Goal: Transaction & Acquisition: Purchase product/service

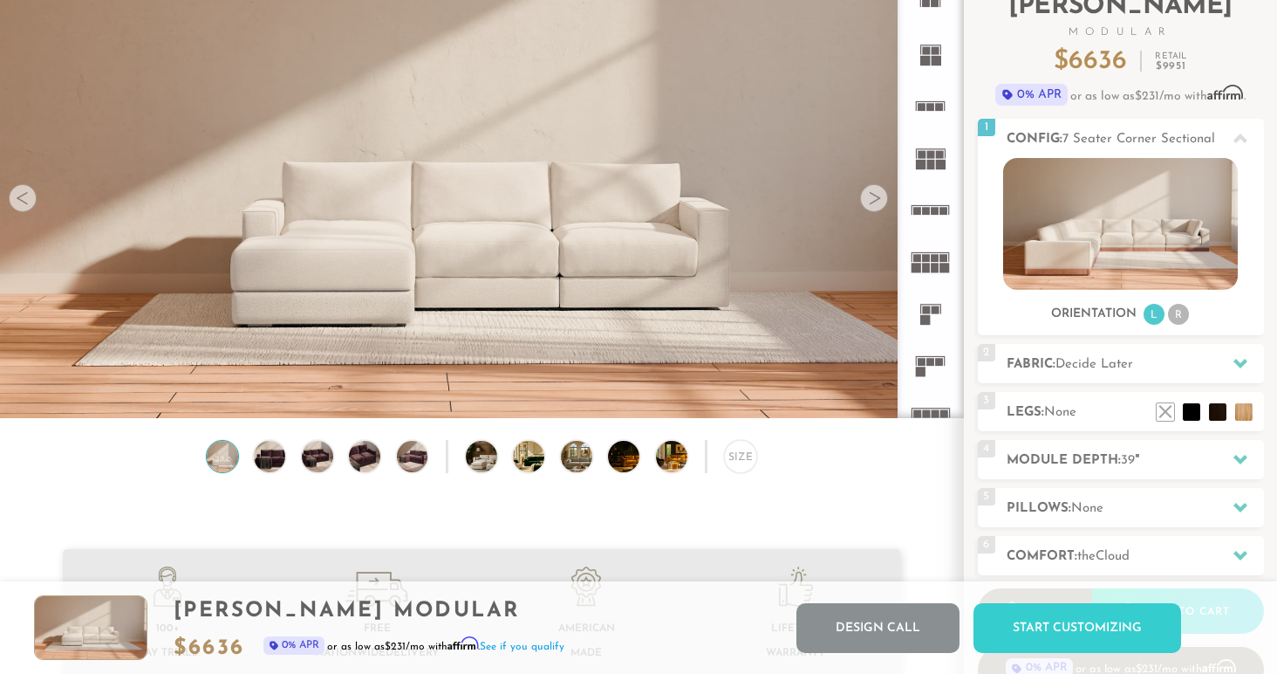
scroll to position [126, 0]
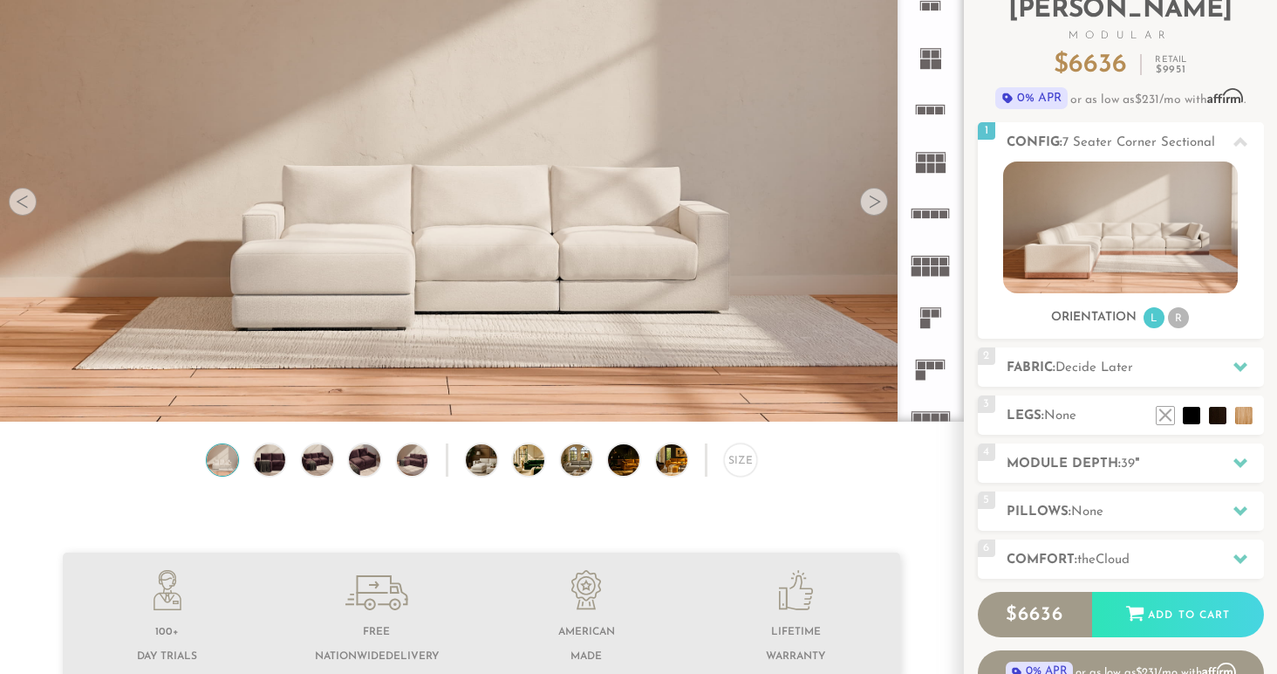
click at [217, 448] on img at bounding box center [222, 459] width 38 height 31
click at [270, 463] on img at bounding box center [270, 459] width 38 height 31
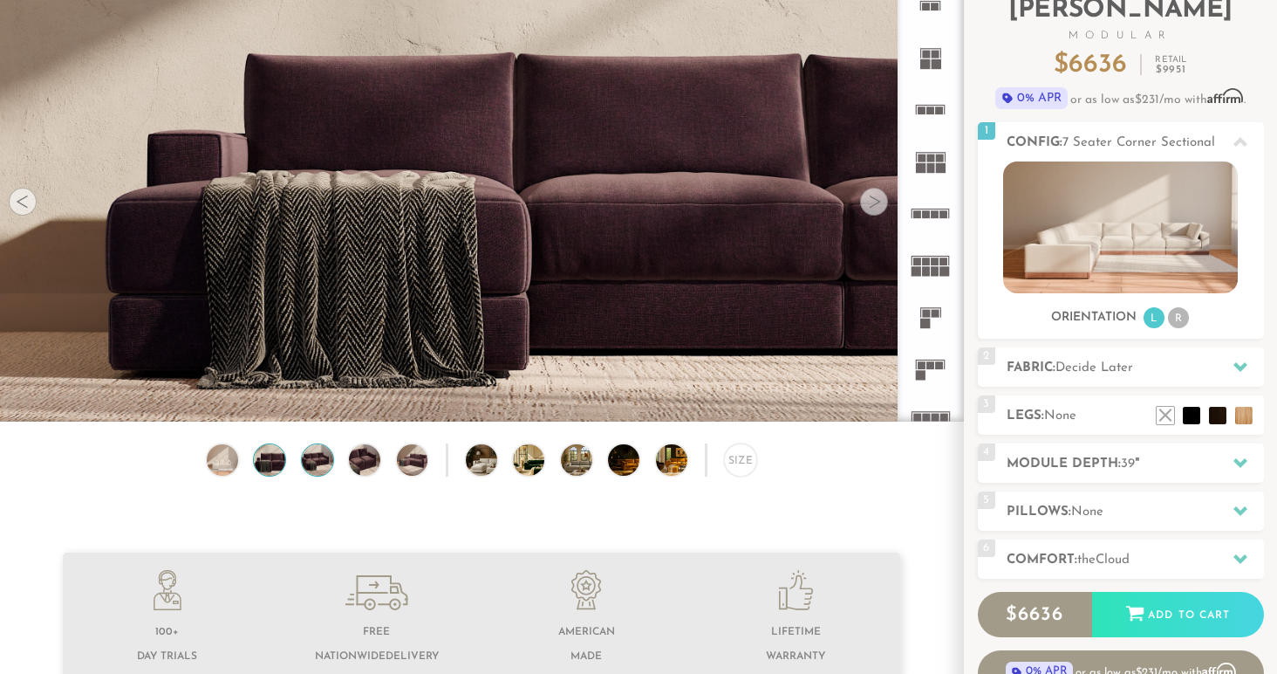
click at [316, 468] on img at bounding box center [317, 459] width 38 height 31
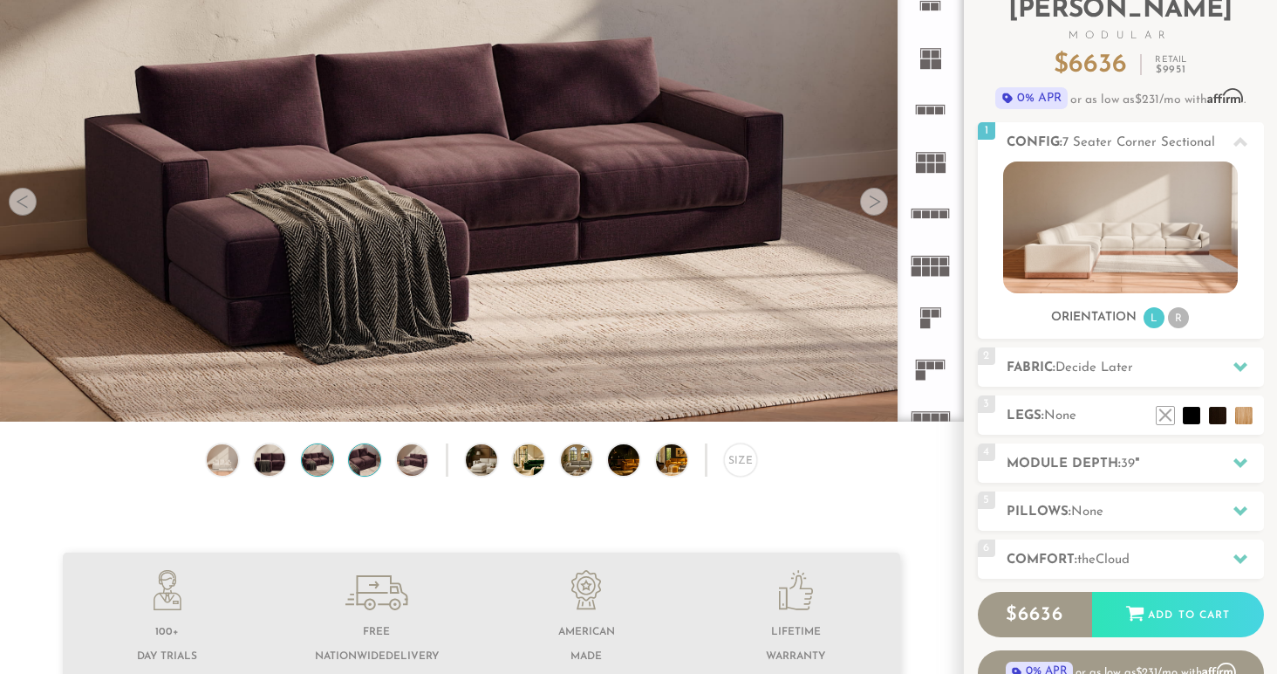
click at [374, 462] on img at bounding box center [365, 459] width 38 height 31
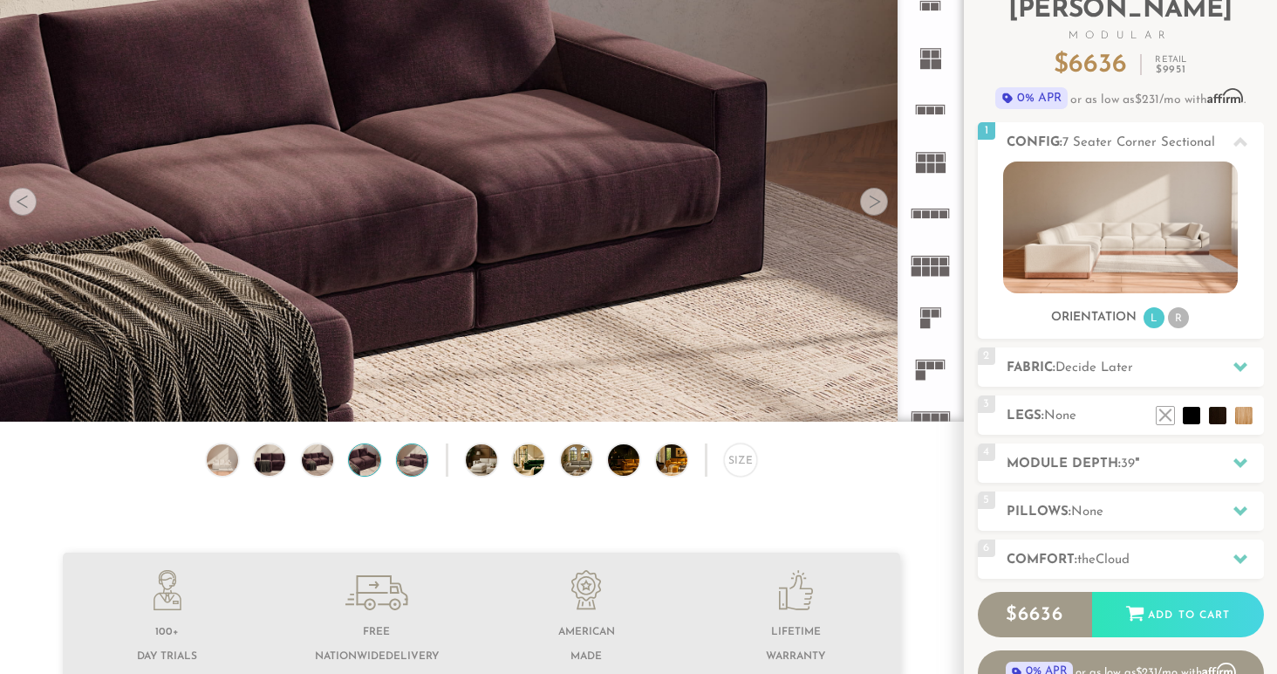
click at [414, 469] on img at bounding box center [412, 459] width 38 height 31
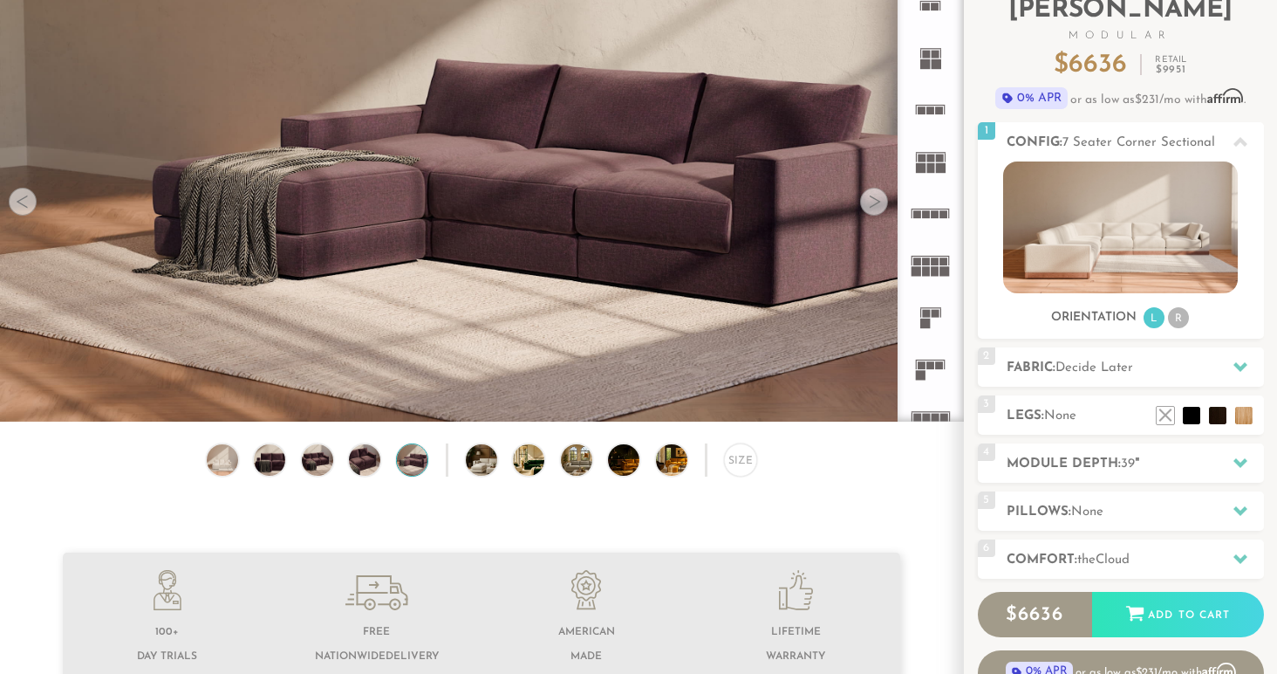
click at [455, 468] on div "Size" at bounding box center [481, 464] width 963 height 42
click at [475, 465] on img at bounding box center [494, 459] width 56 height 31
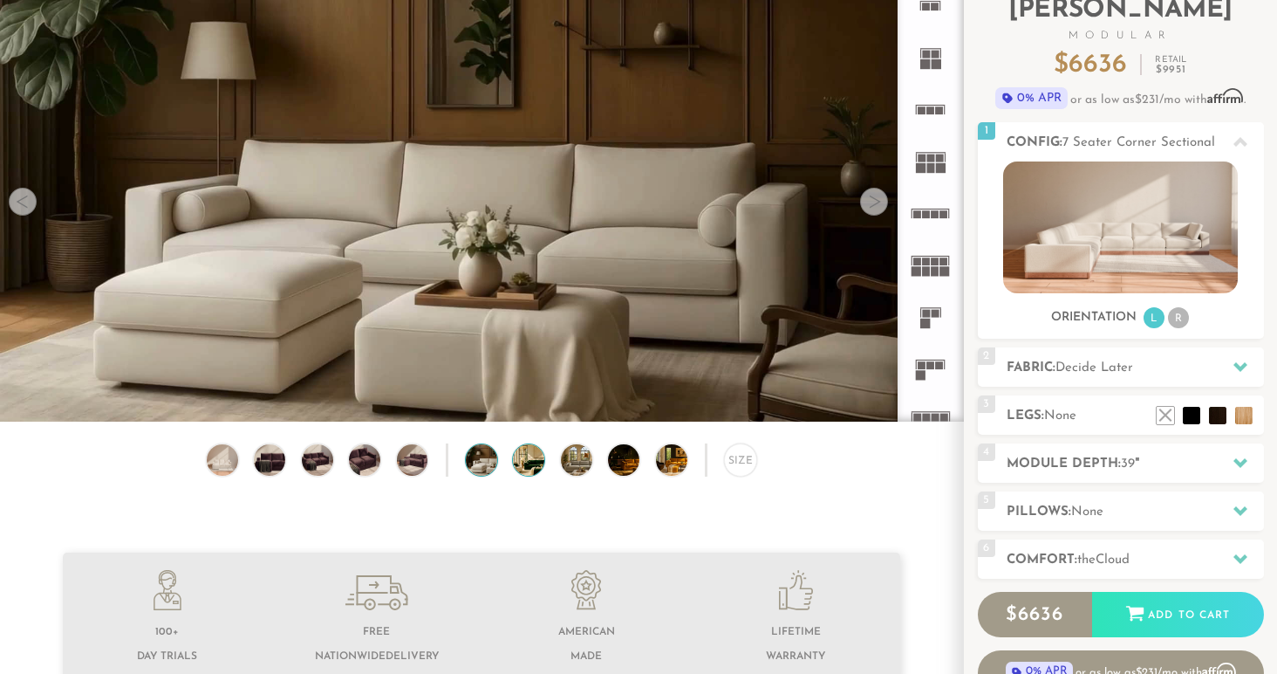
click at [536, 461] on img at bounding box center [541, 459] width 56 height 31
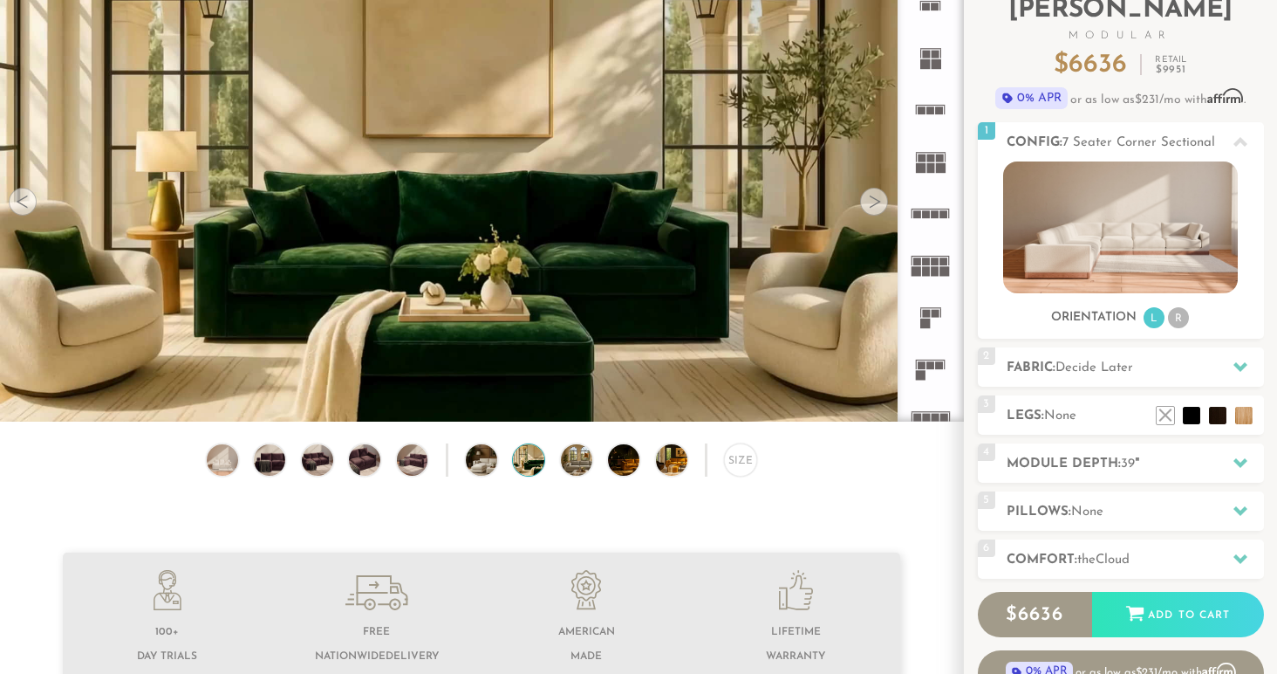
click at [594, 465] on div "Size" at bounding box center [481, 464] width 963 height 42
click at [610, 465] on img at bounding box center [636, 459] width 56 height 31
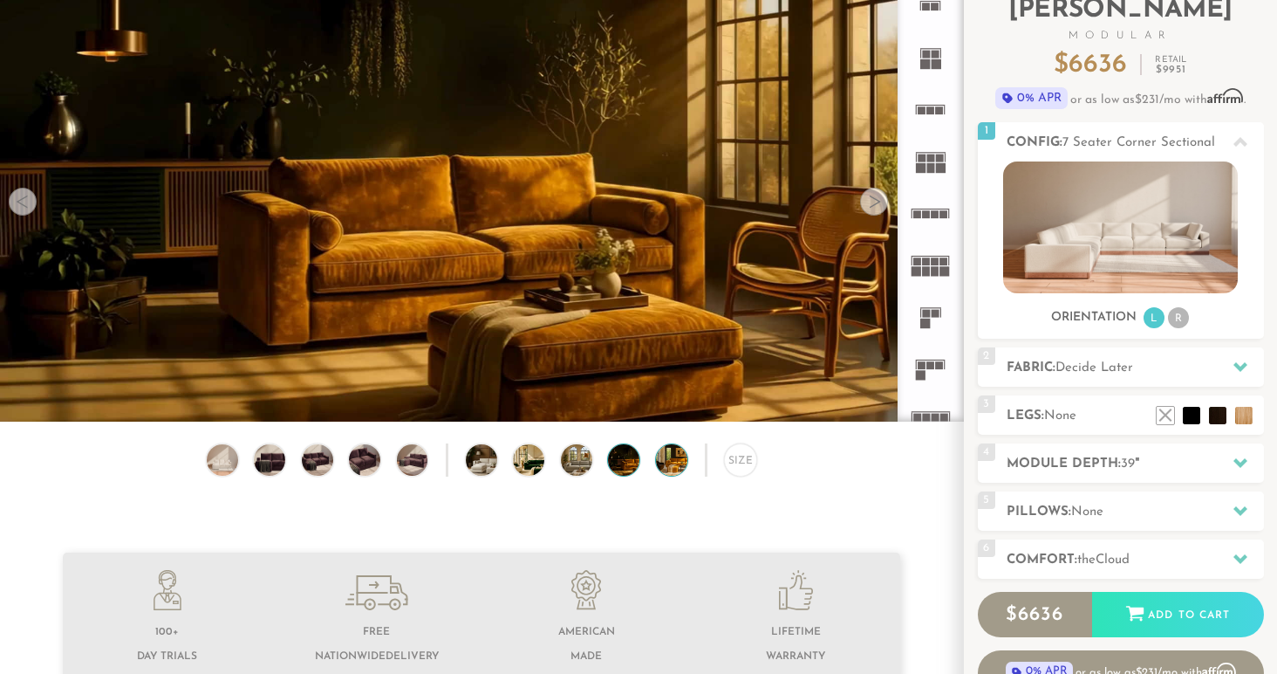
click at [658, 464] on img at bounding box center [684, 459] width 56 height 31
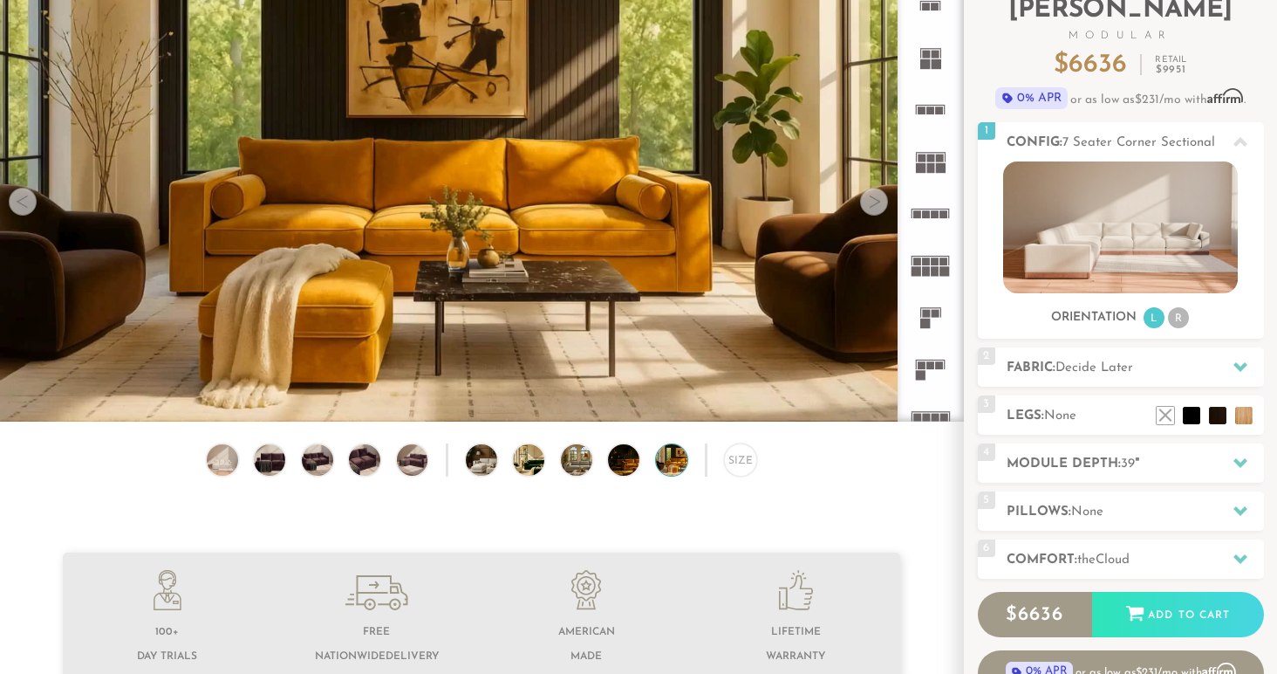
click at [723, 467] on div "Size" at bounding box center [481, 464] width 963 height 42
click at [730, 466] on div "Size" at bounding box center [740, 459] width 33 height 33
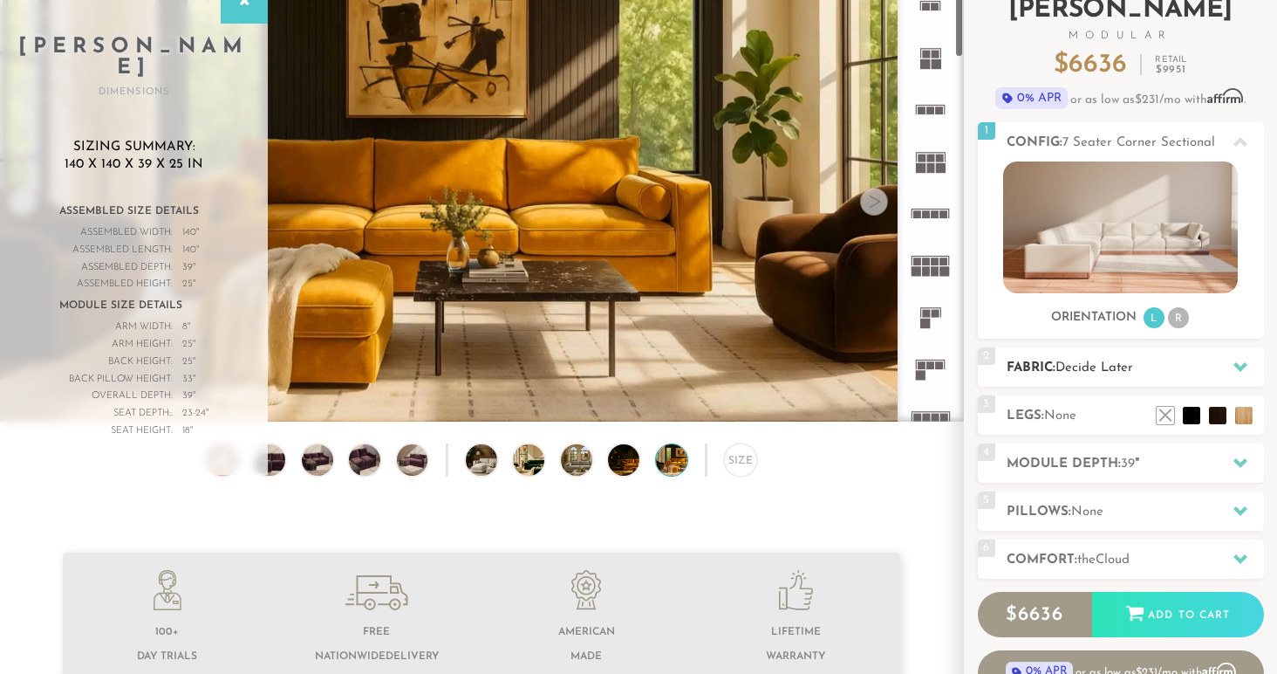
click at [1123, 373] on span "Decide Later" at bounding box center [1095, 367] width 78 height 13
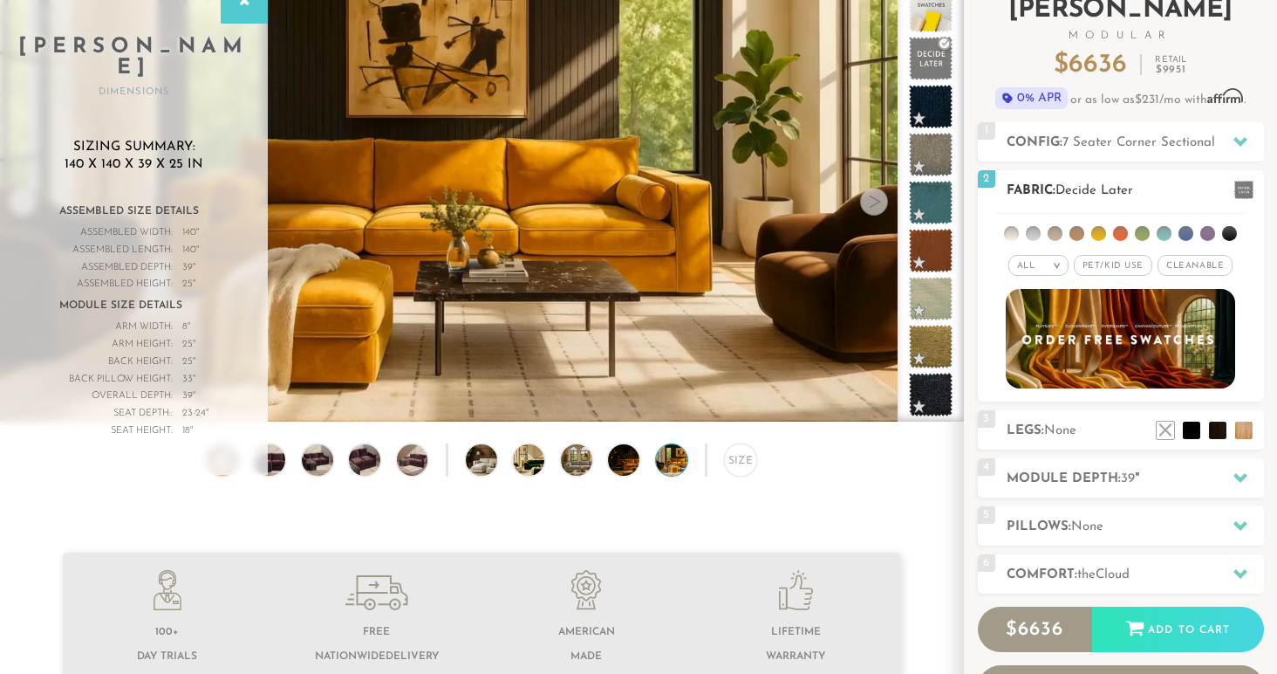
click at [1106, 268] on span "Pet/Kid Use x" at bounding box center [1113, 265] width 79 height 21
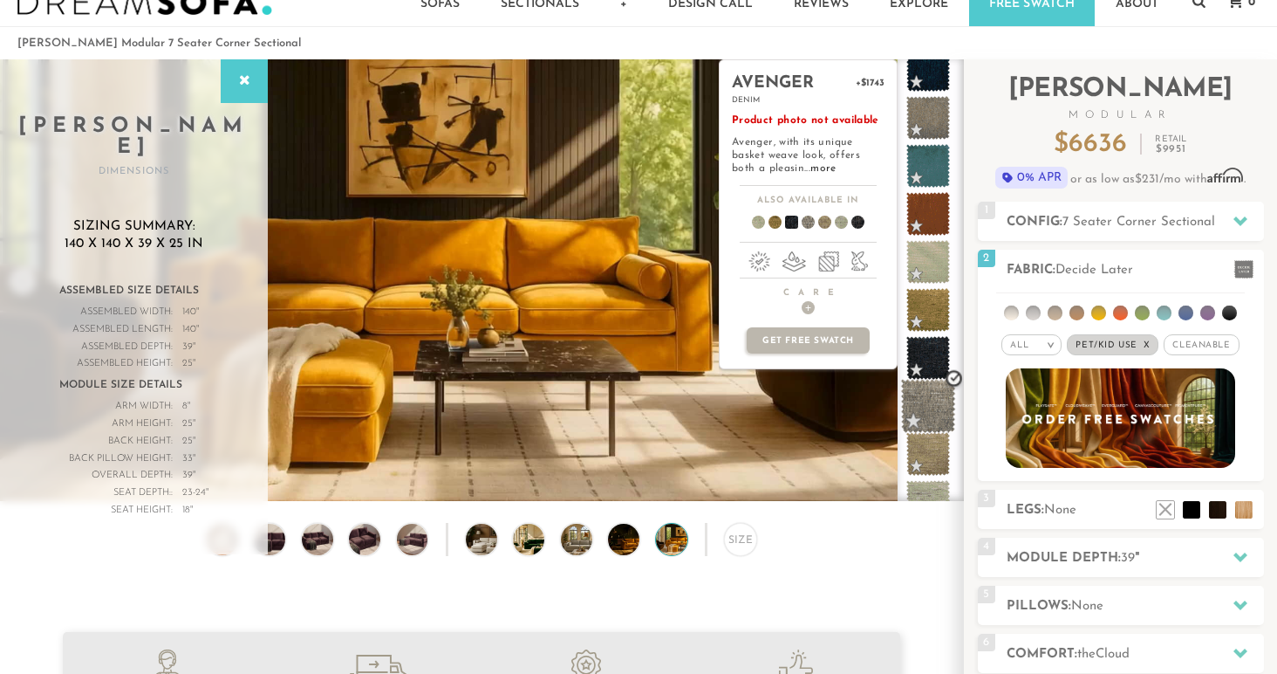
scroll to position [116, 0]
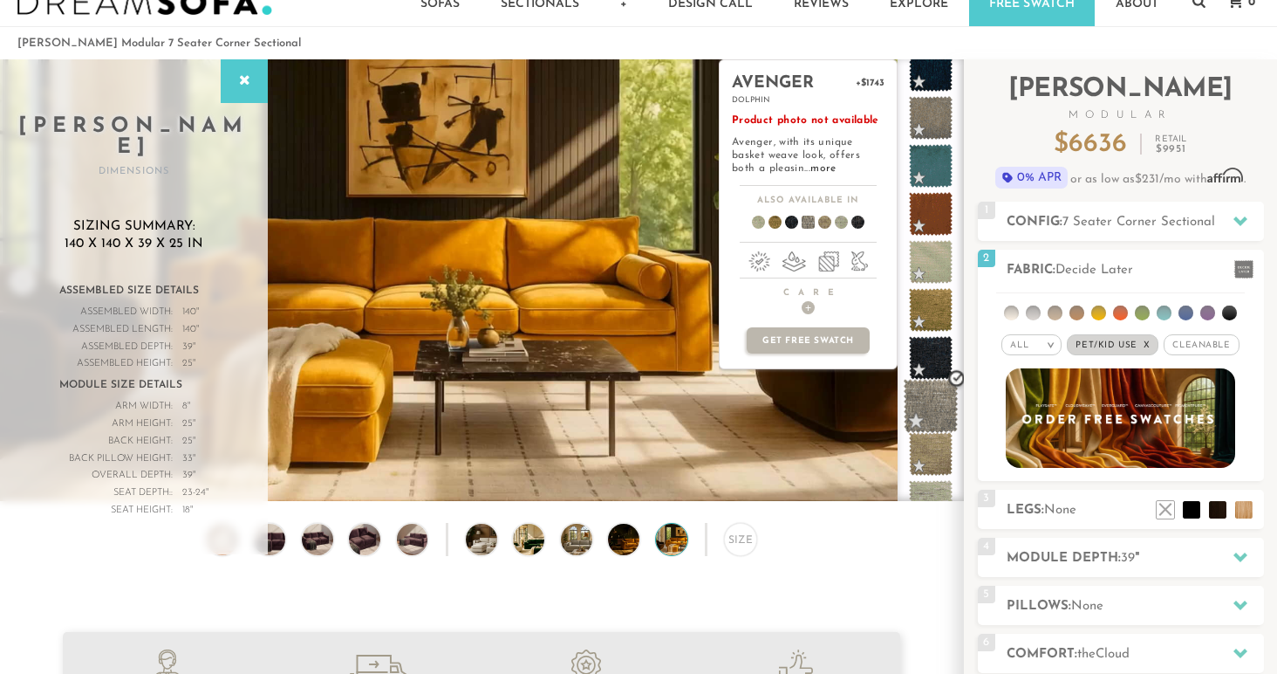
click at [945, 405] on span at bounding box center [931, 406] width 55 height 55
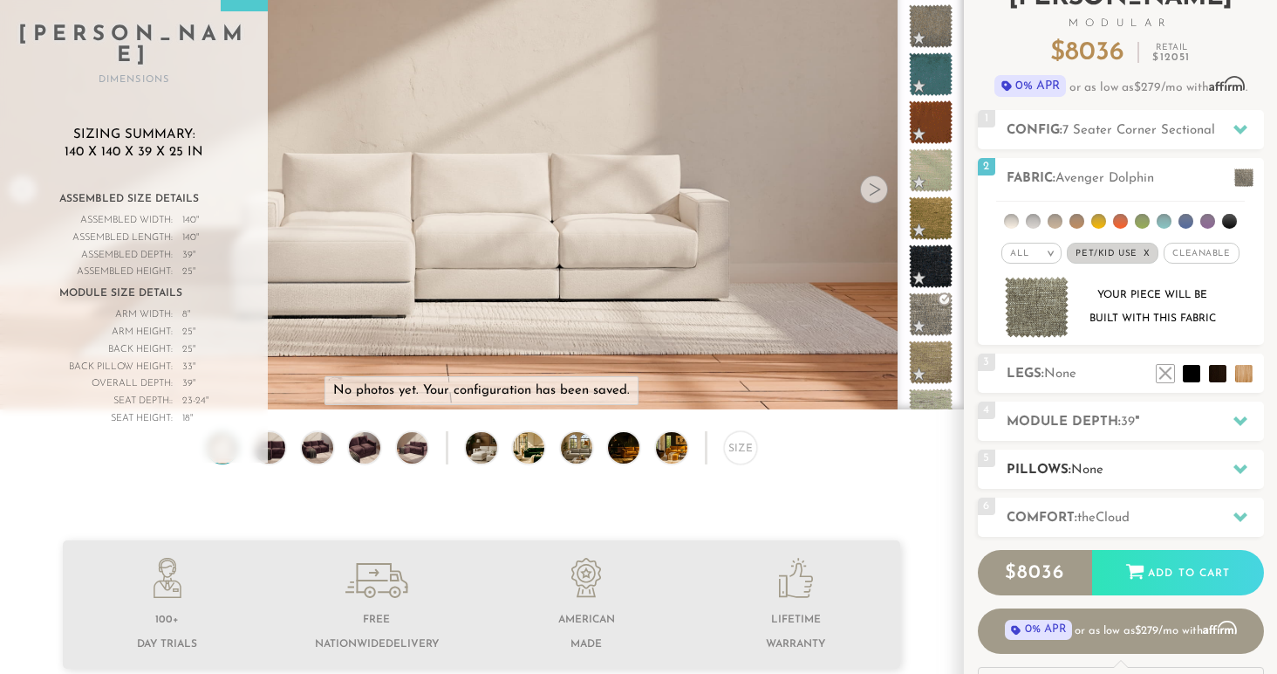
scroll to position [148, 0]
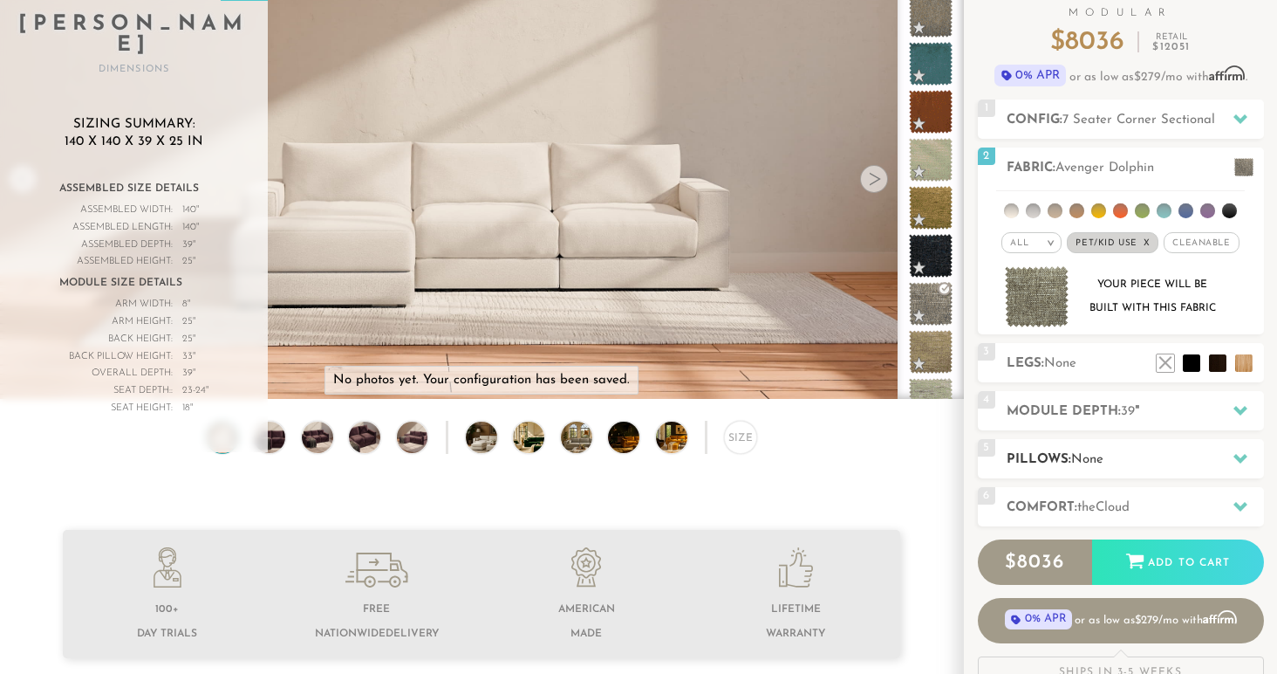
click at [1155, 456] on h2 "Pillows: None" at bounding box center [1135, 459] width 257 height 20
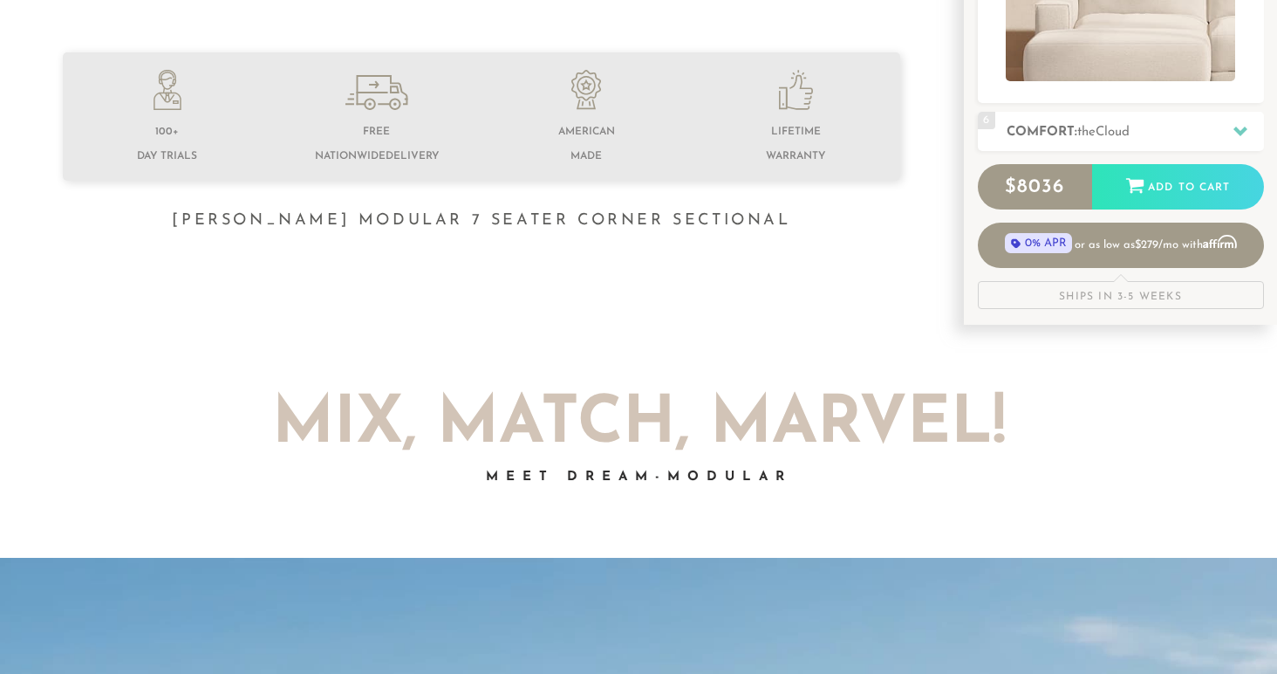
scroll to position [0, 0]
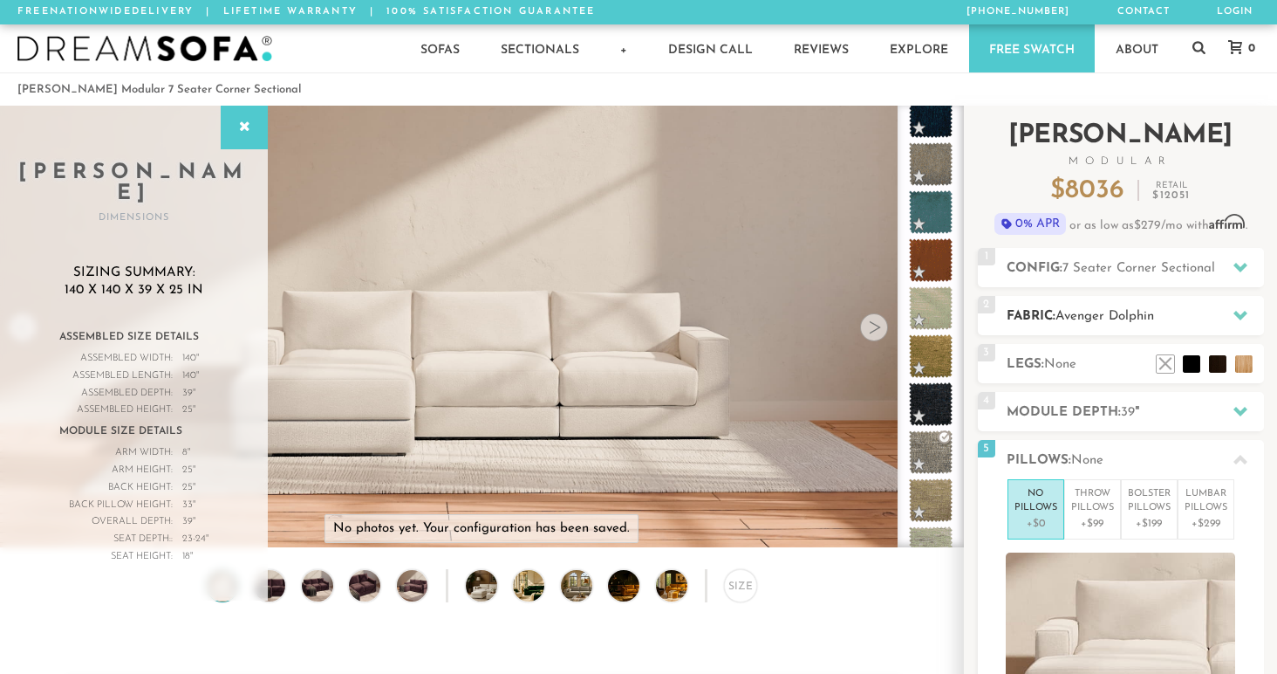
click at [1094, 310] on span "Avenger Dolphin" at bounding box center [1105, 316] width 99 height 13
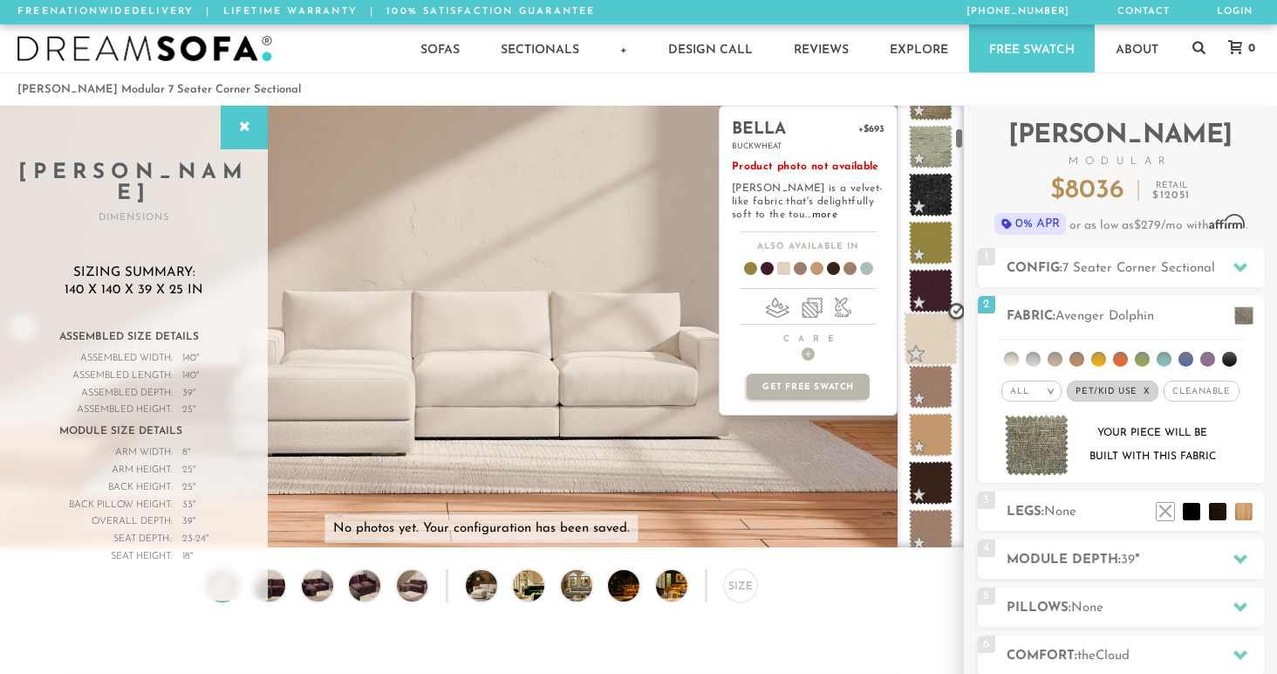
scroll to position [530, 0]
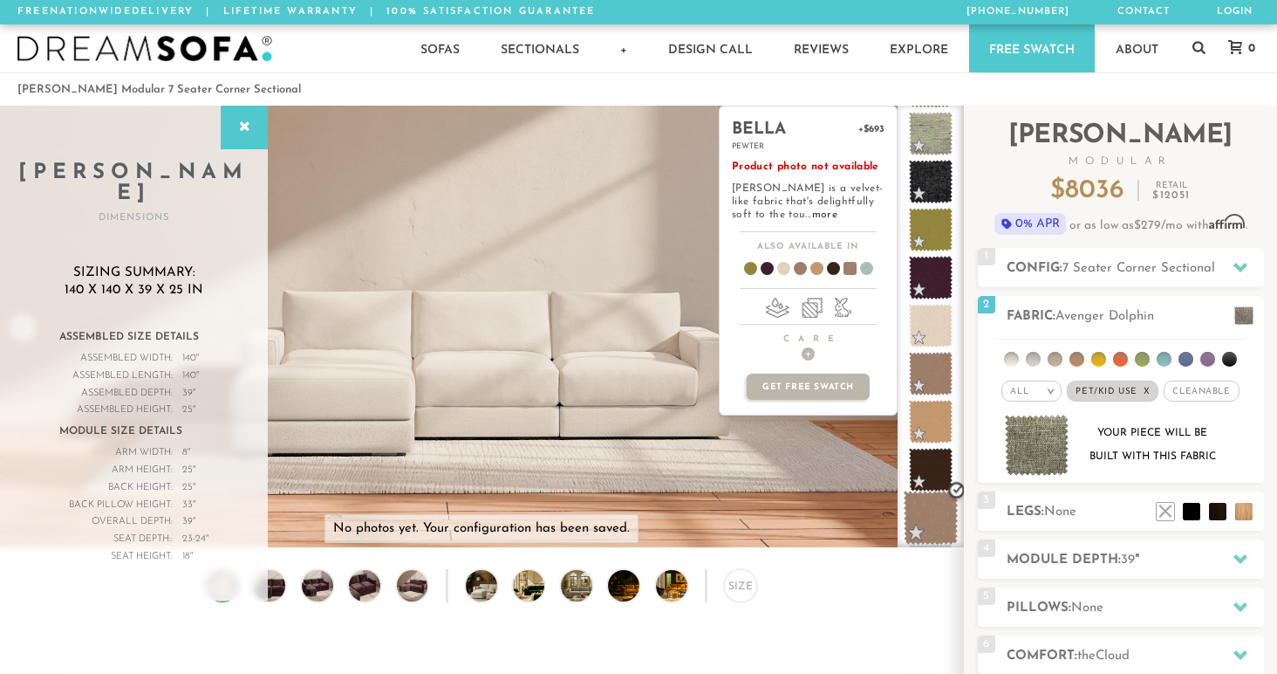
click at [948, 525] on span at bounding box center [931, 517] width 55 height 55
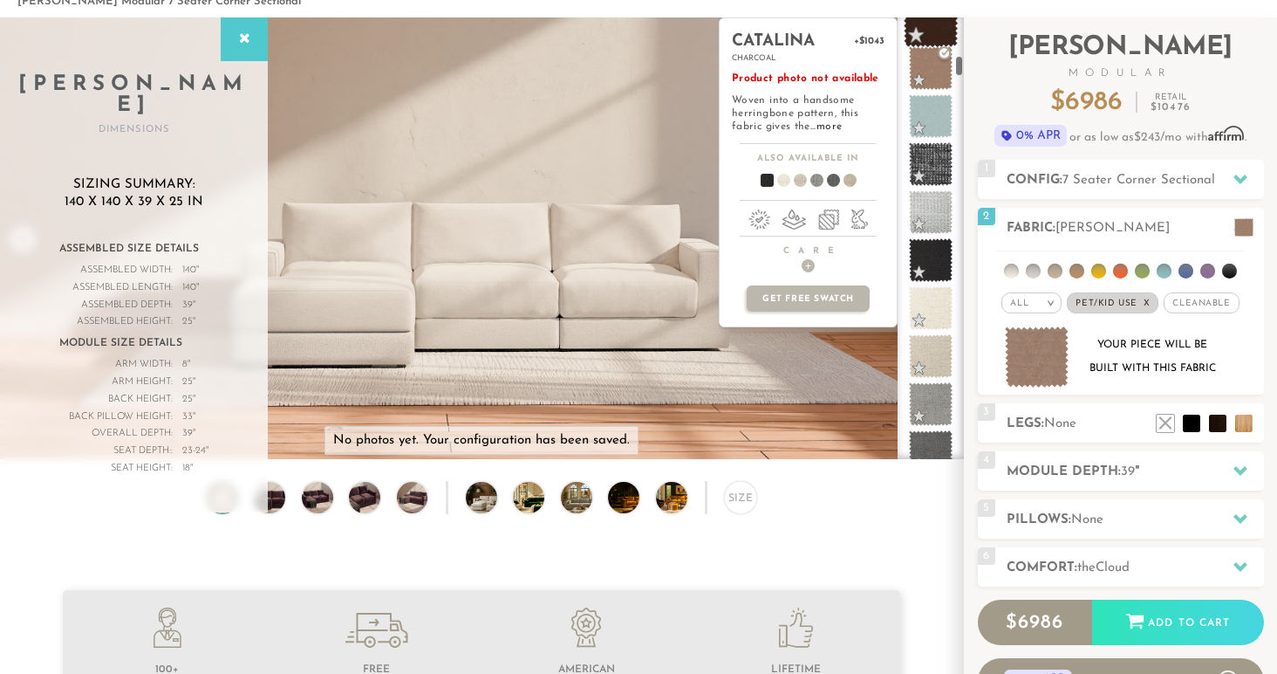
scroll to position [902, 0]
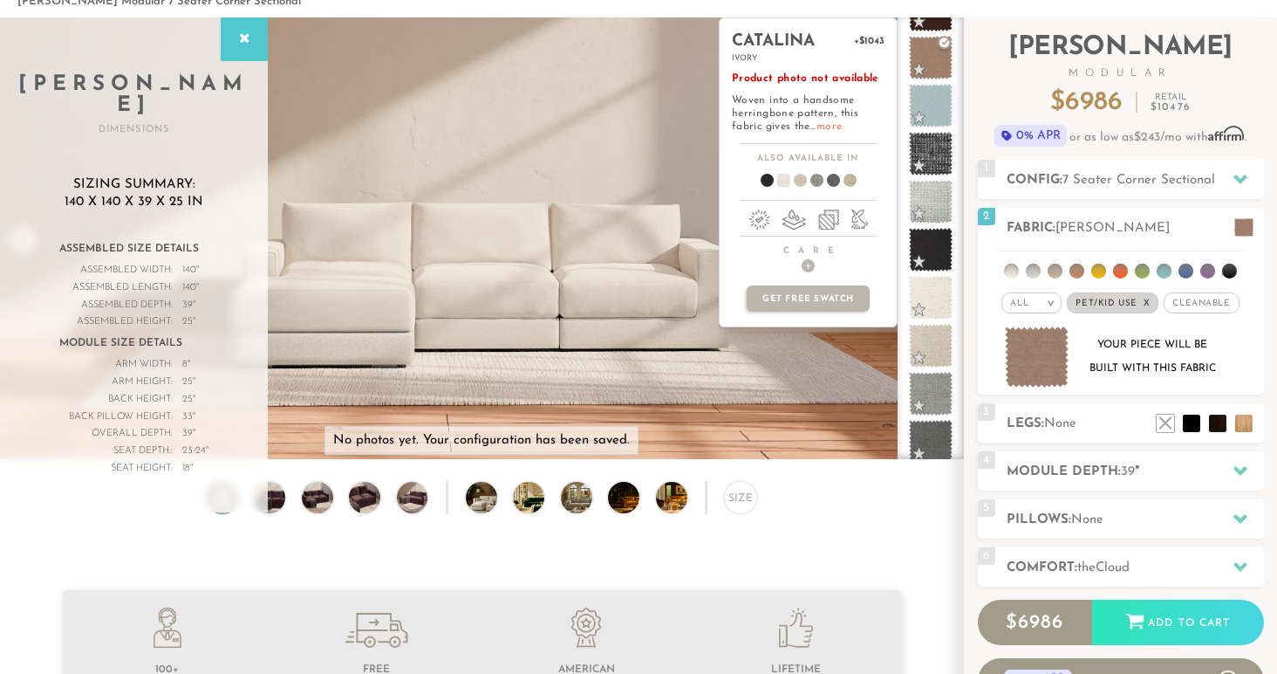
click at [826, 126] on link "more" at bounding box center [829, 126] width 25 height 10
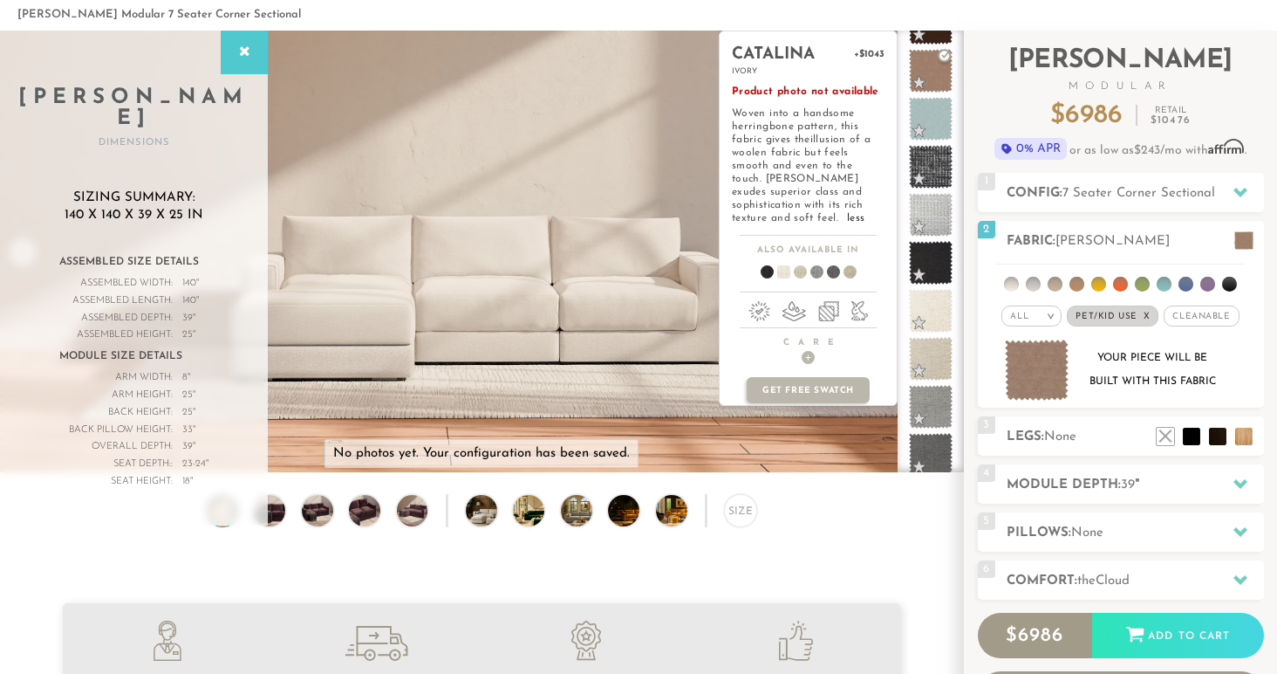
scroll to position [80, 0]
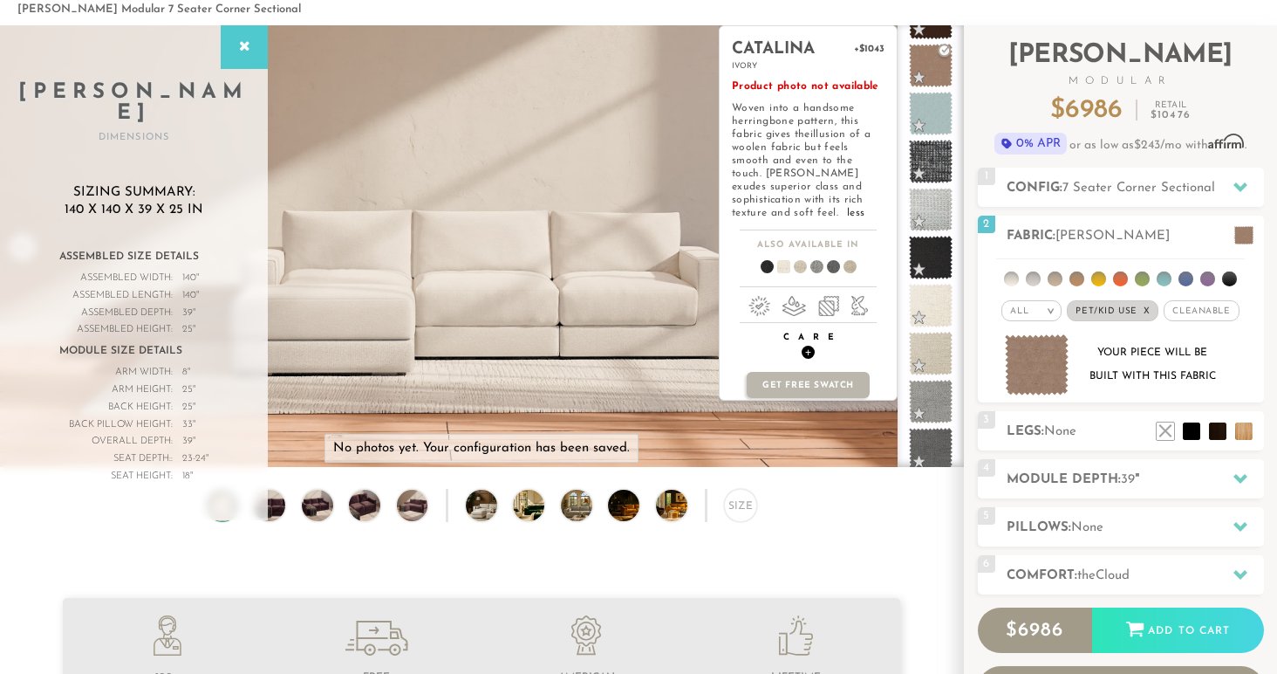
click at [812, 346] on span "+" at bounding box center [808, 352] width 13 height 13
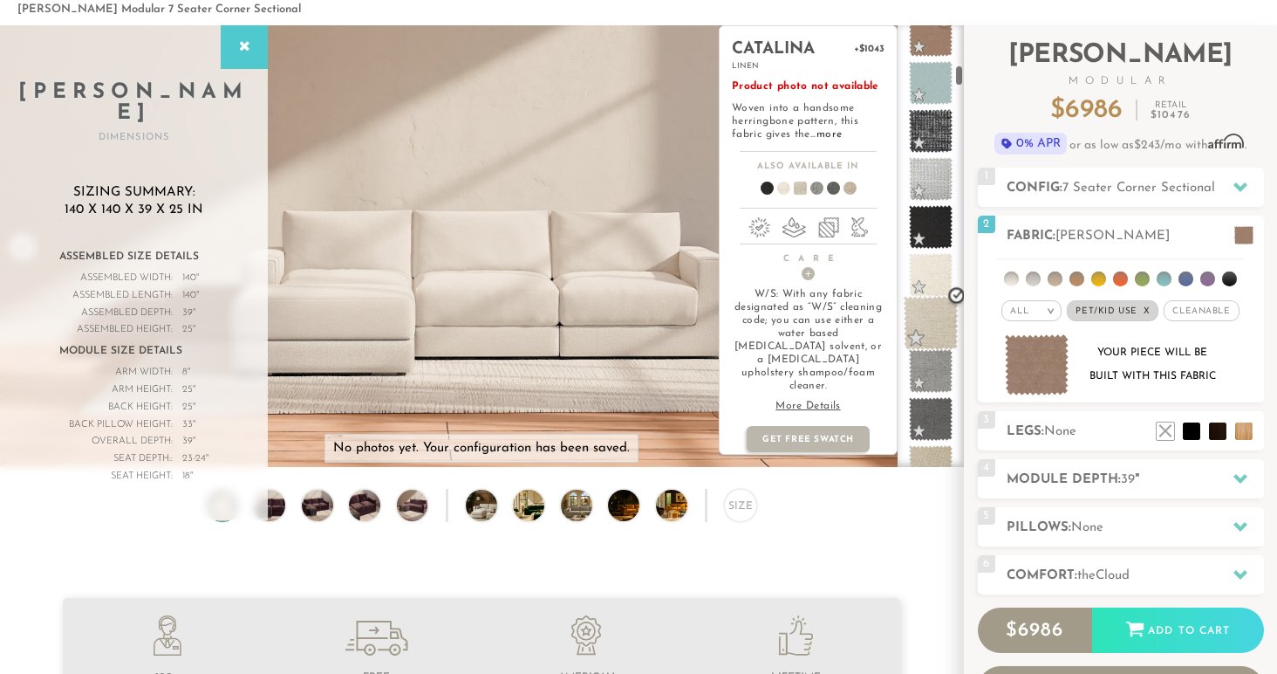
scroll to position [935, 0]
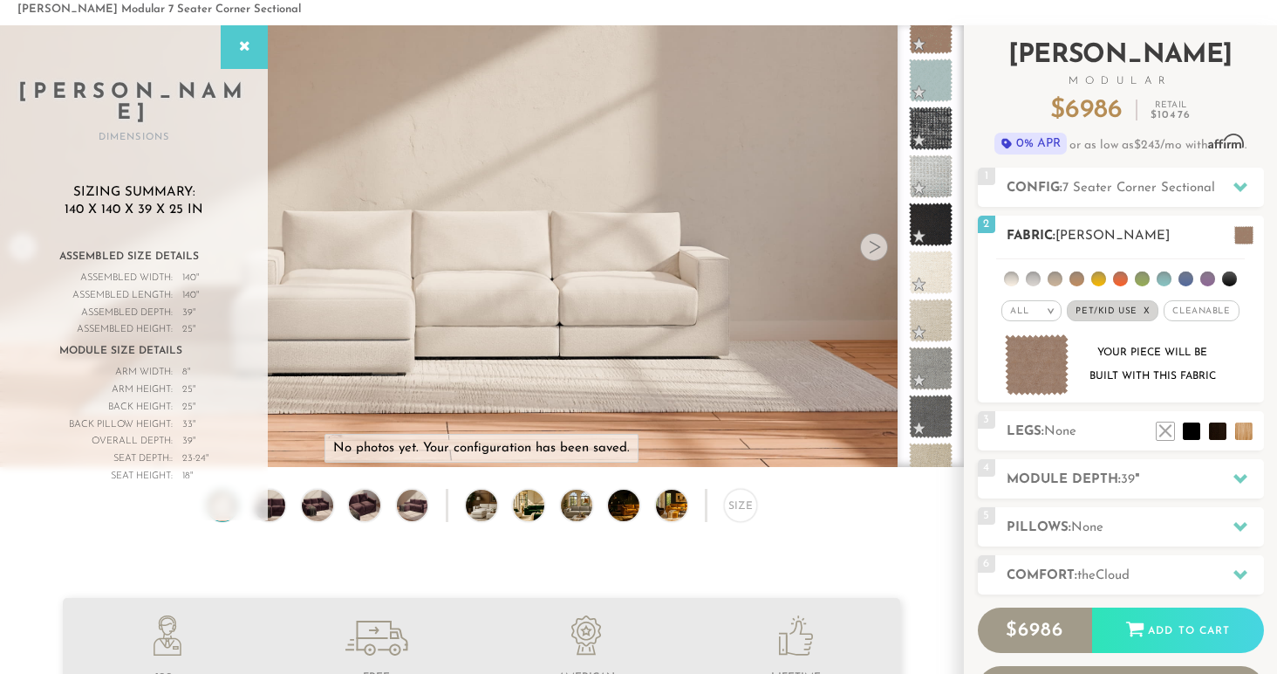
click at [1044, 359] on img at bounding box center [1037, 365] width 65 height 62
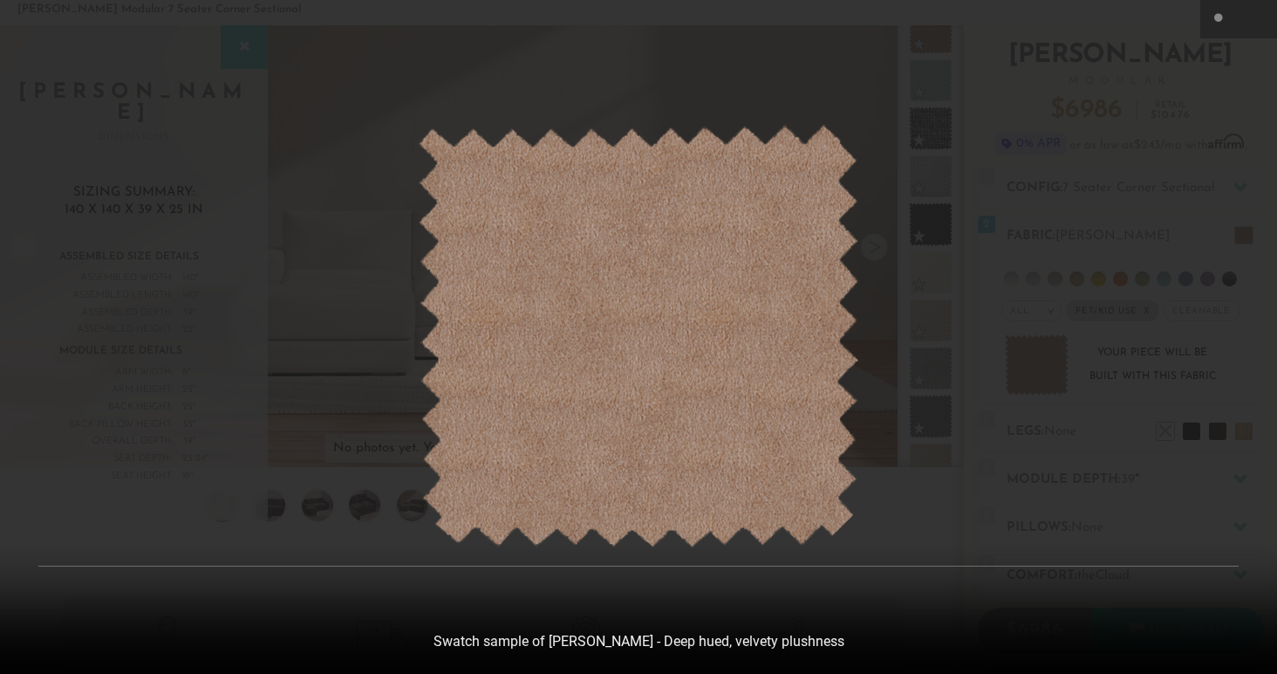
click at [376, 412] on div at bounding box center [638, 337] width 1277 height 674
